Goal: Information Seeking & Learning: Learn about a topic

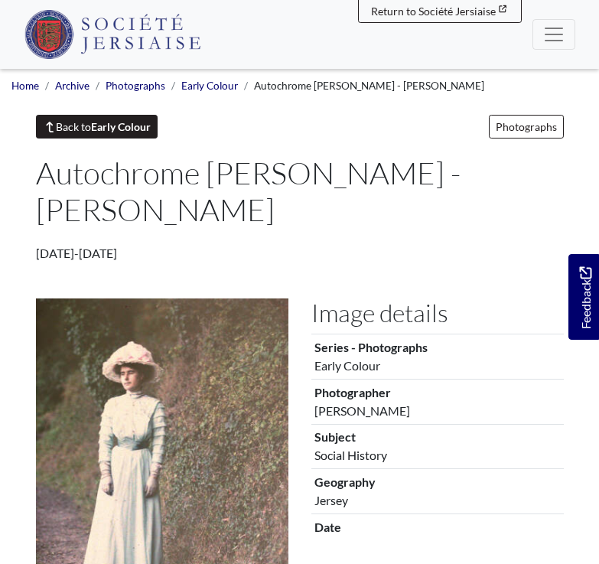
click at [81, 122] on link "Back to Early Colour" at bounding box center [97, 127] width 122 height 24
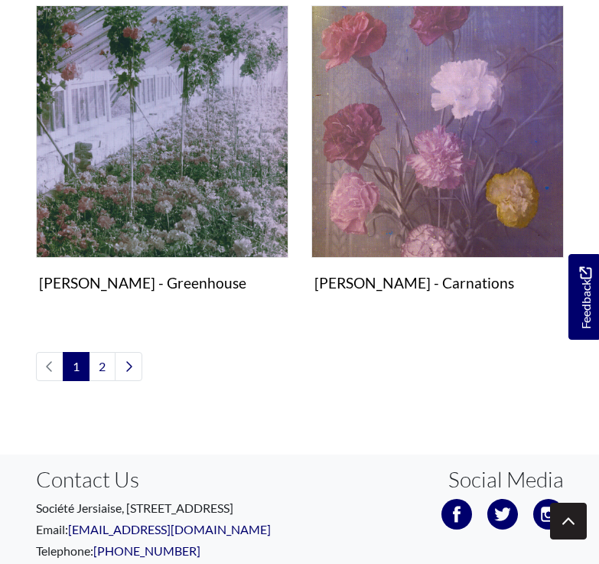
scroll to position [2192, 0]
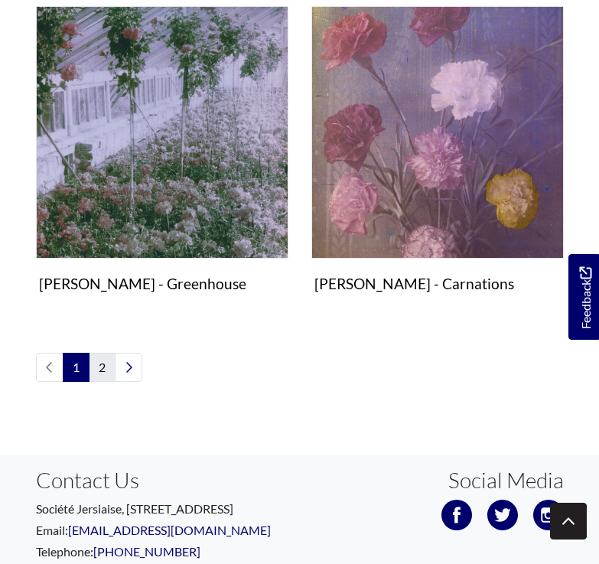
click at [110, 353] on link "2" at bounding box center [102, 367] width 27 height 29
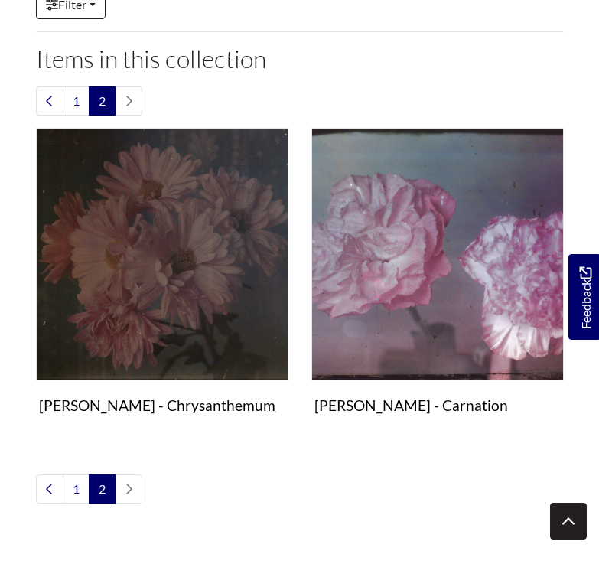
scroll to position [264, 0]
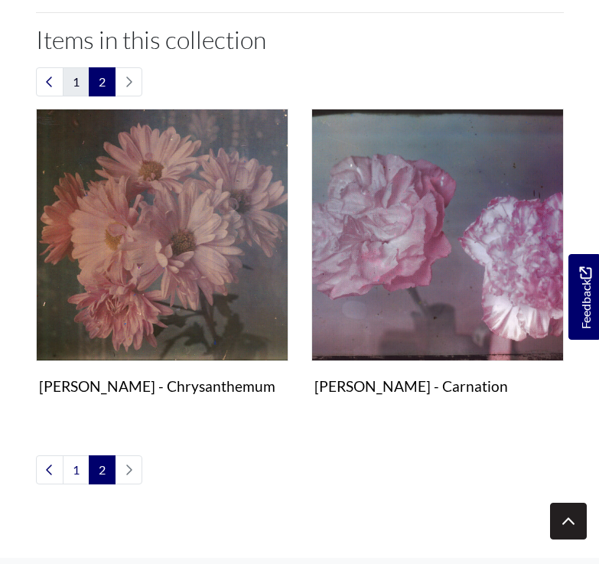
click at [81, 77] on link "1" at bounding box center [76, 81] width 27 height 29
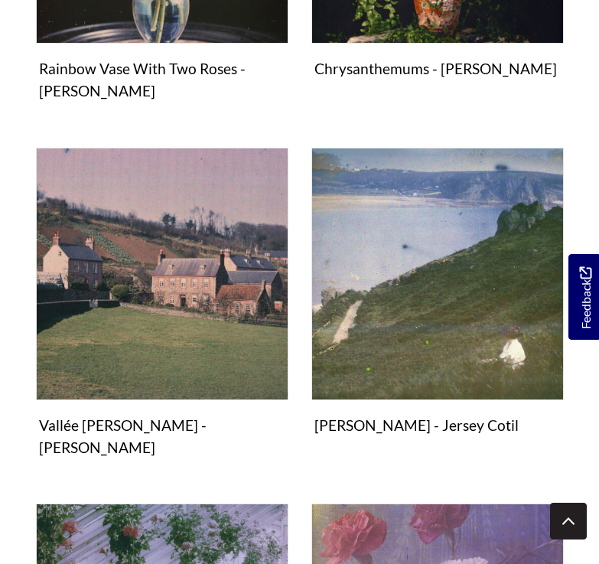
scroll to position [1691, 0]
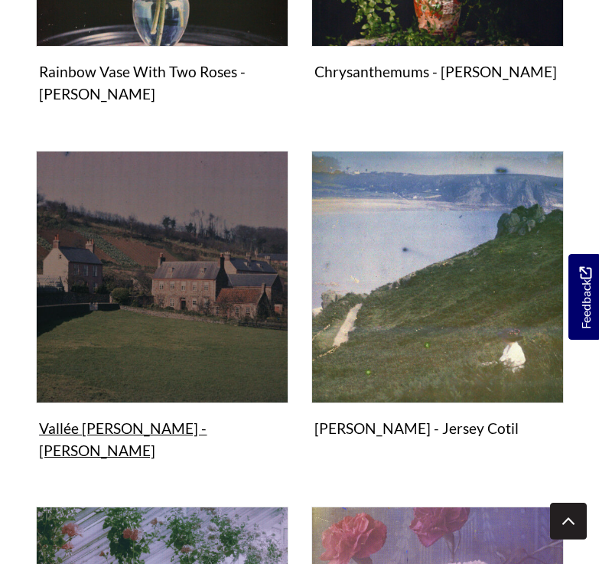
click at [181, 338] on figure "Photographs Vallée de Vaux - Emile Guiton Image" at bounding box center [162, 308] width 253 height 315
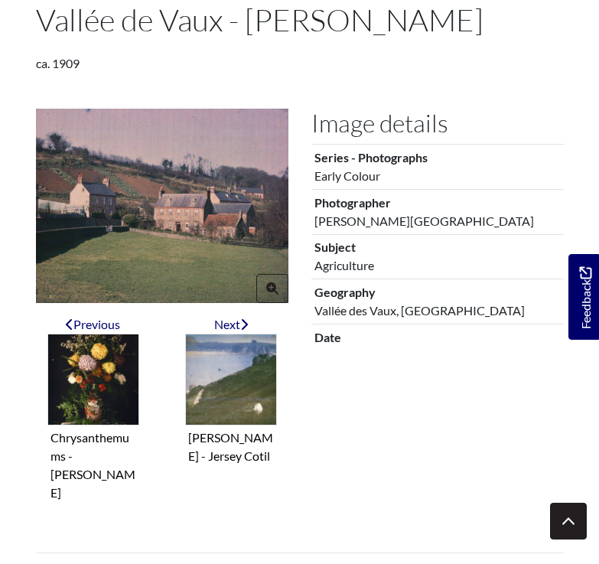
scroll to position [150, 0]
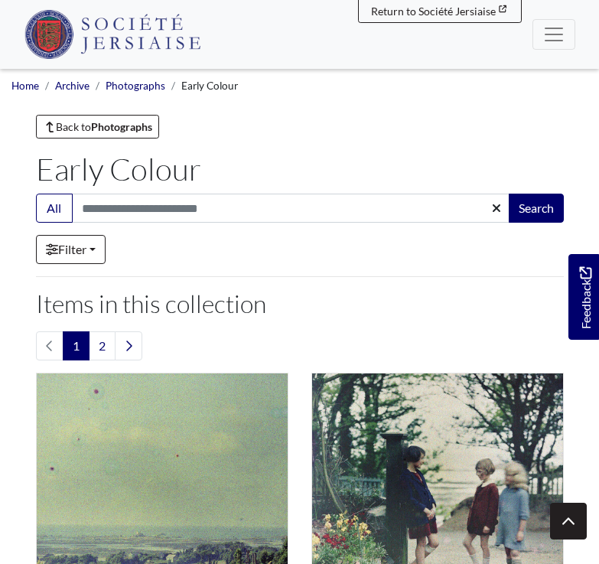
scroll to position [2192, 0]
